Goal: Feedback & Contribution: Submit feedback/report problem

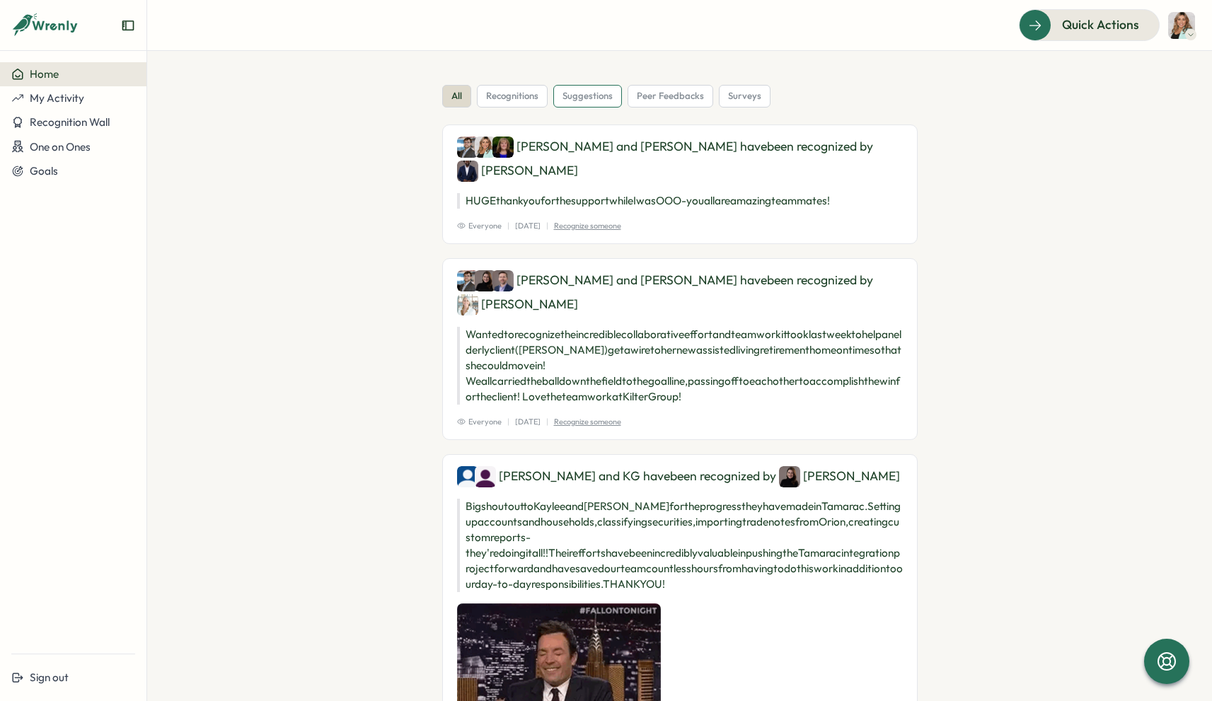
click at [567, 103] on div "suggestions" at bounding box center [587, 96] width 69 height 23
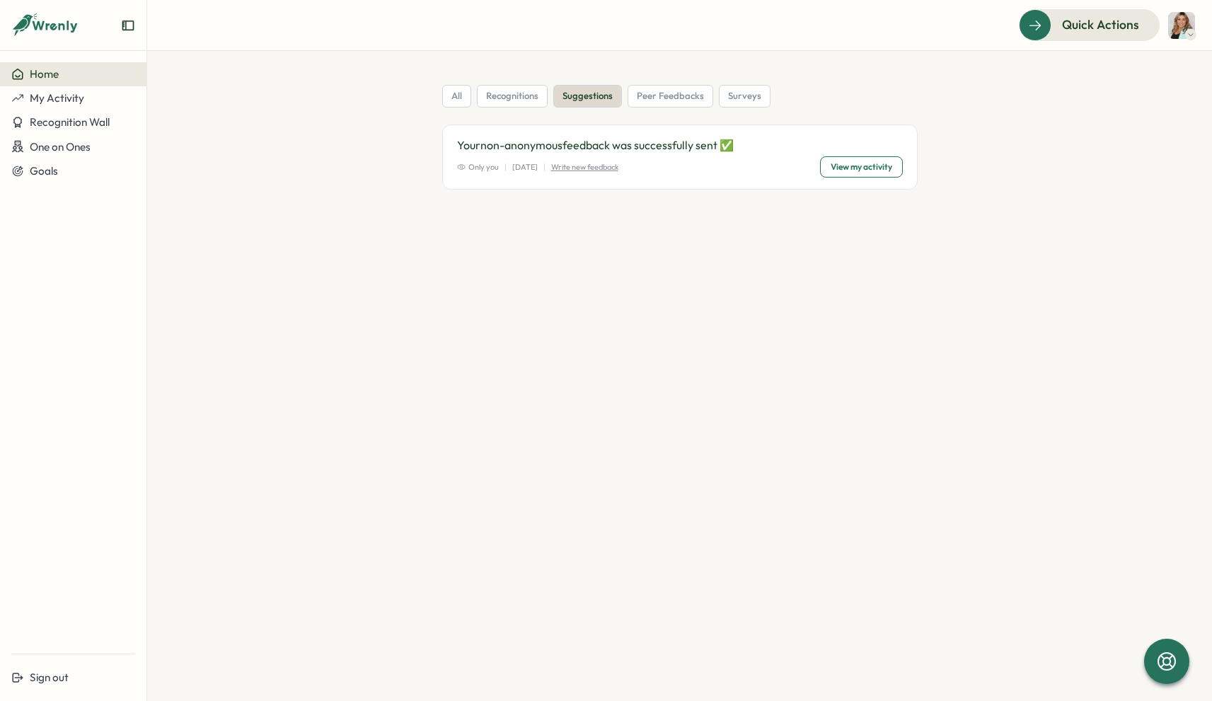
click at [869, 170] on span "View my activity" at bounding box center [861, 167] width 62 height 20
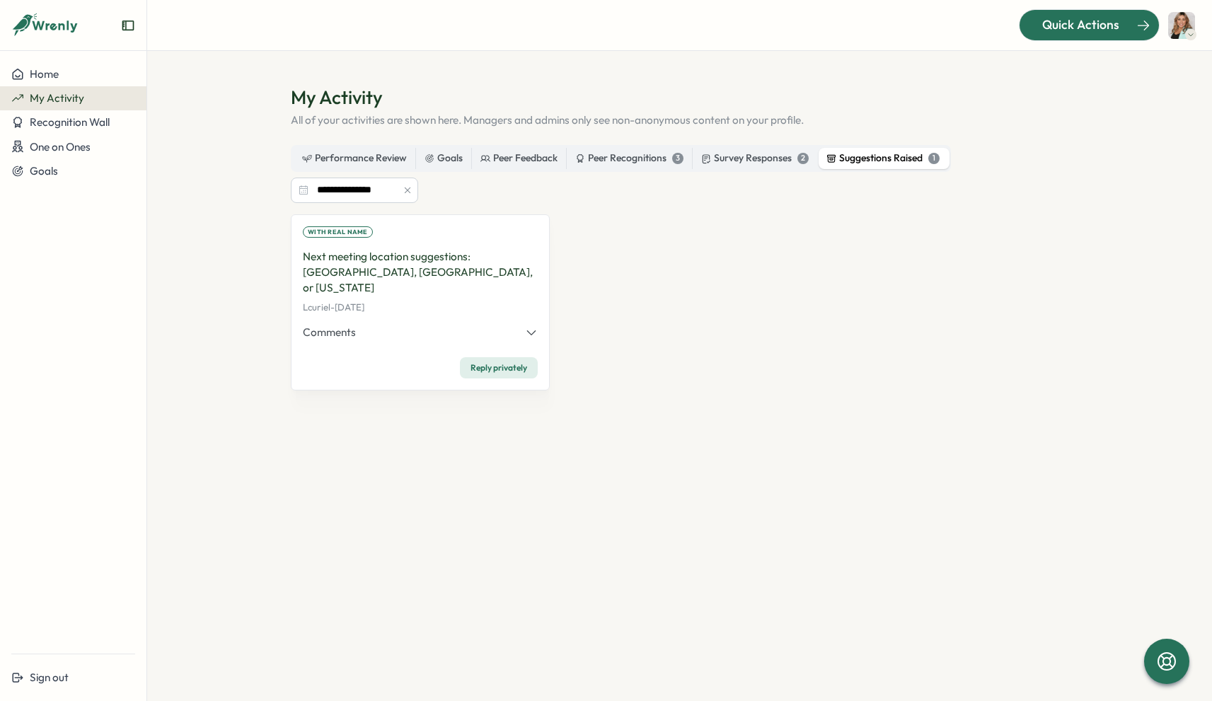
click at [1050, 32] on span "Quick Actions" at bounding box center [1080, 25] width 77 height 18
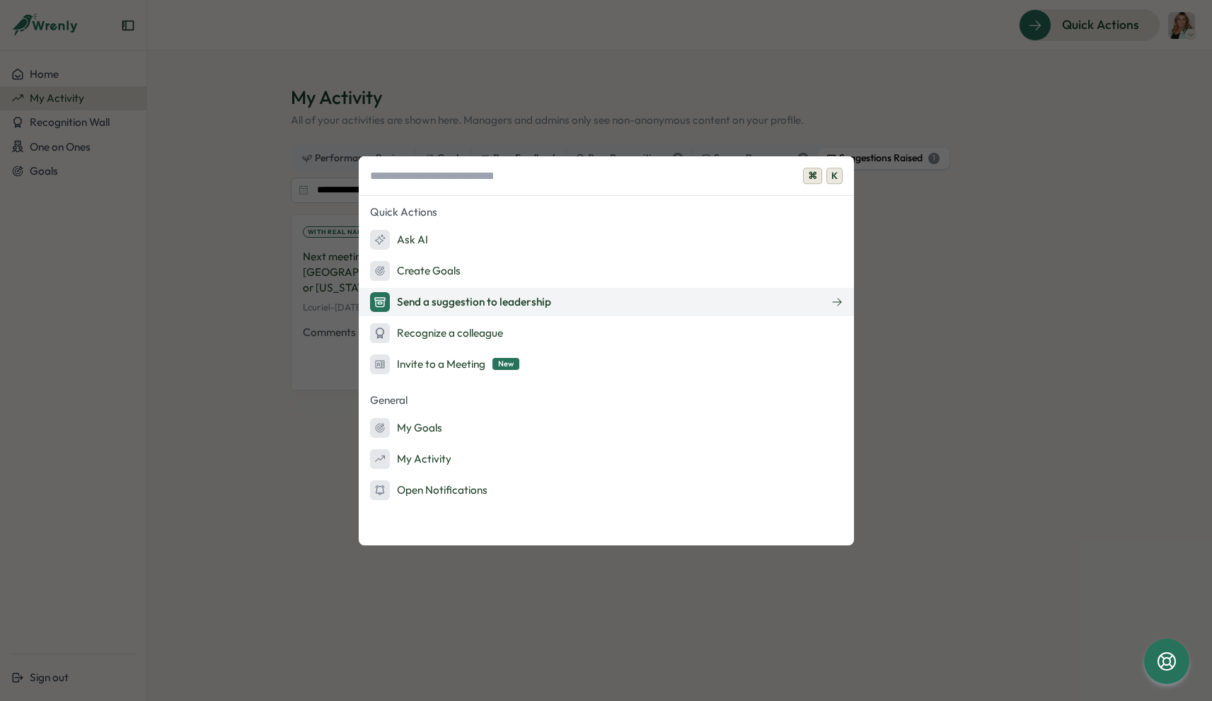
click at [492, 302] on div "Send a suggestion to leadership" at bounding box center [460, 302] width 181 height 20
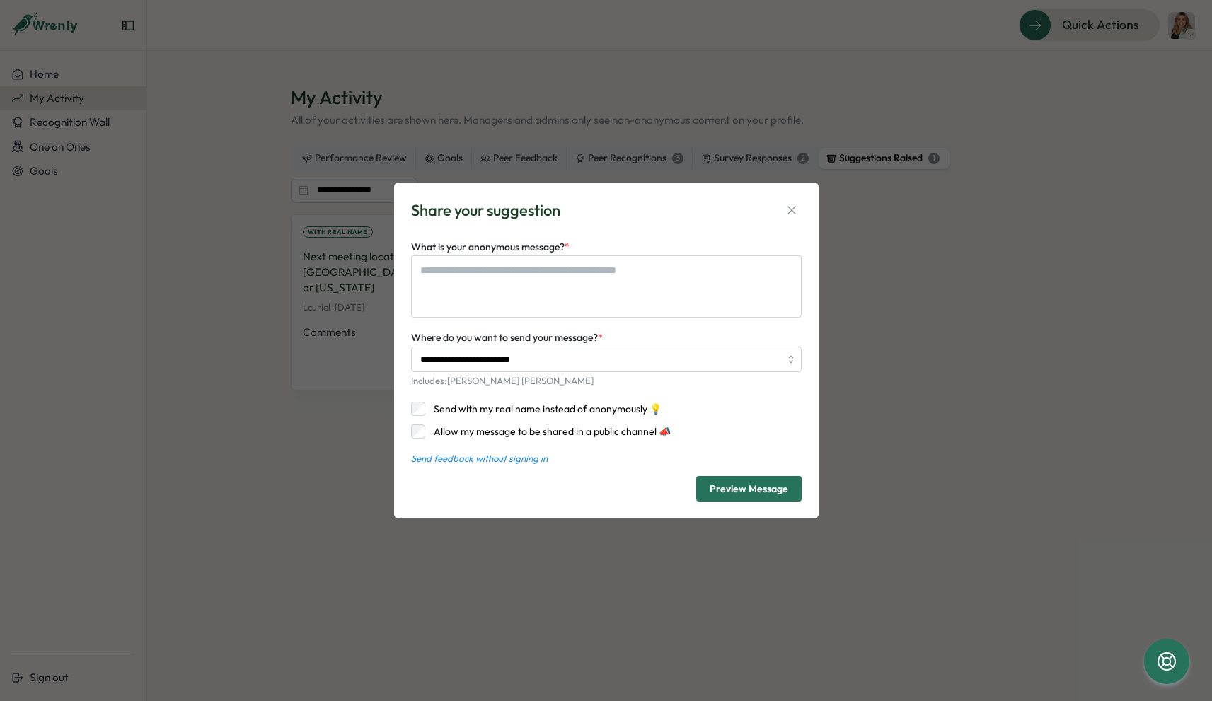
type textarea "*"
